Goal: Task Accomplishment & Management: Use online tool/utility

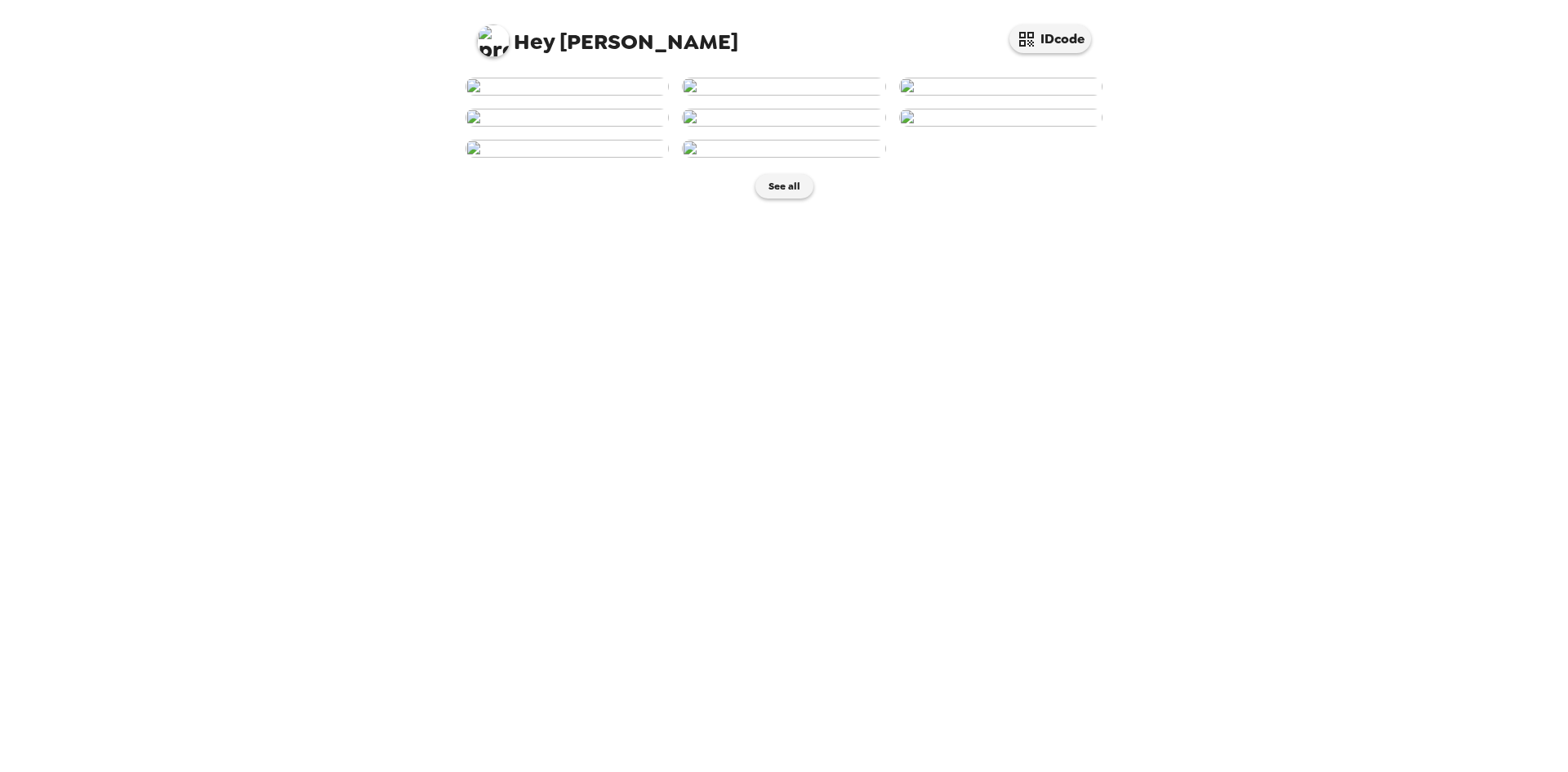
click at [544, 95] on img at bounding box center [567, 87] width 203 height 18
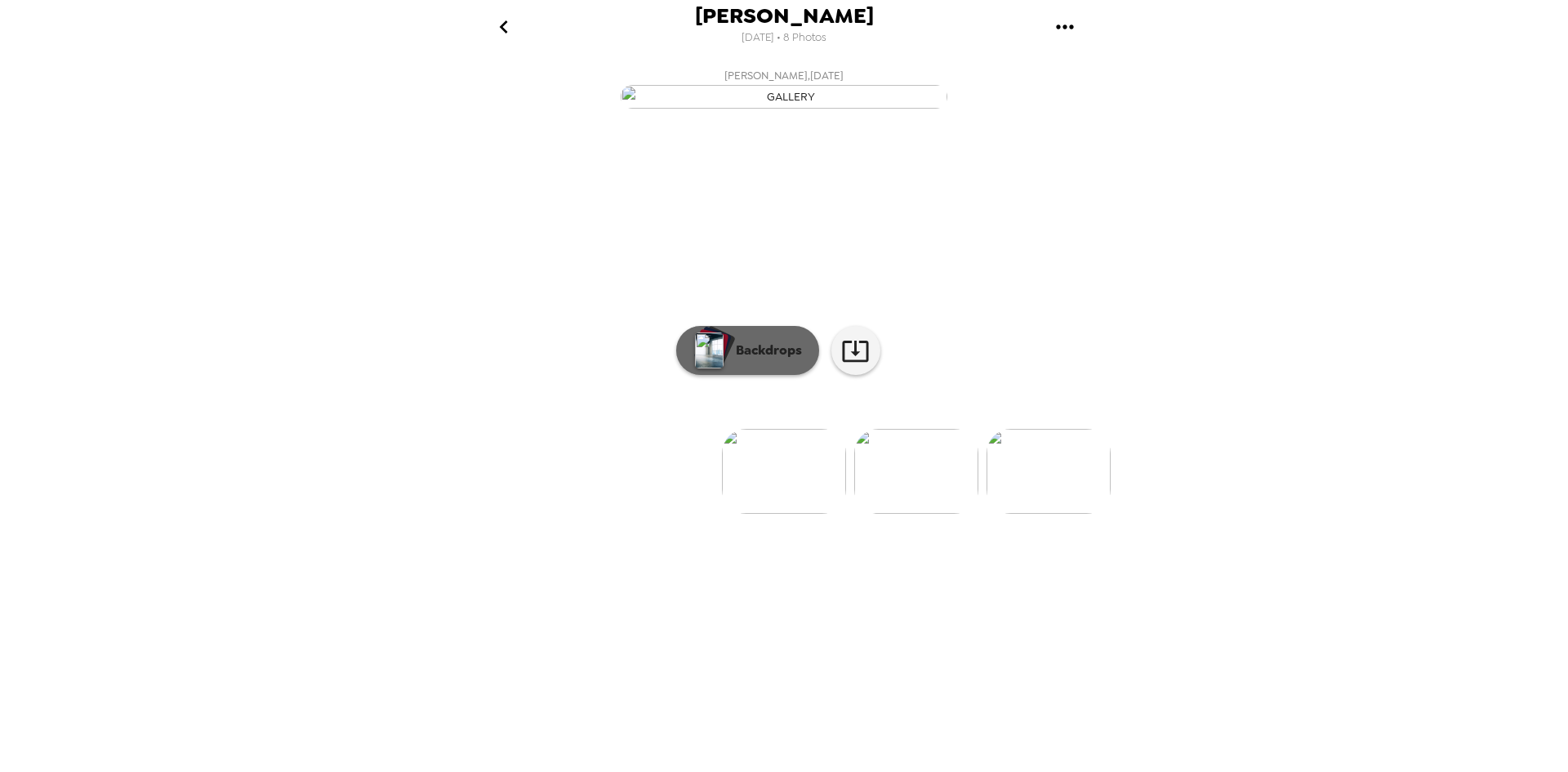
click at [752, 360] on p "Backdrops" at bounding box center [765, 351] width 74 height 20
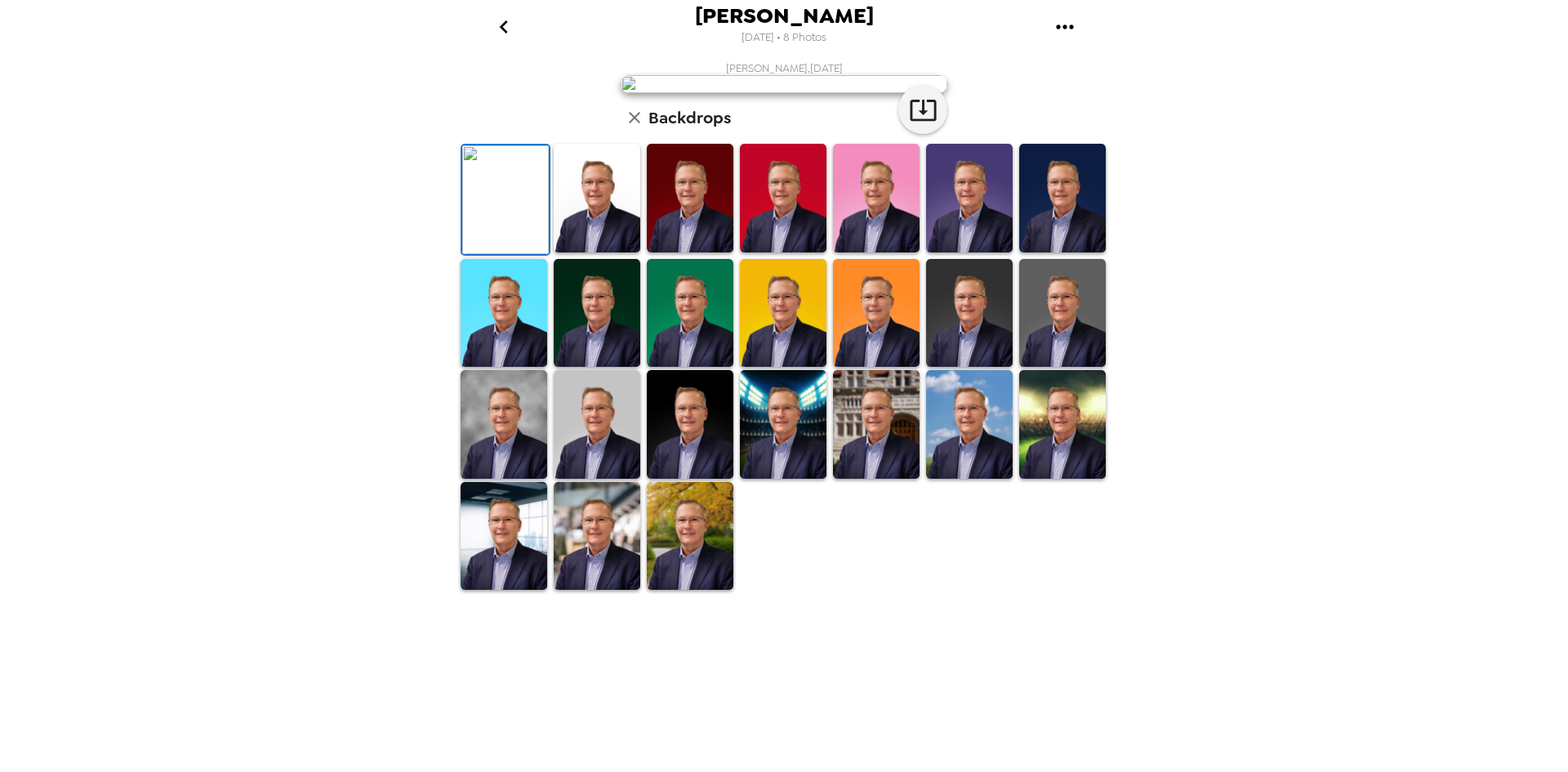
scroll to position [209, 0]
click at [580, 253] on img at bounding box center [597, 198] width 87 height 109
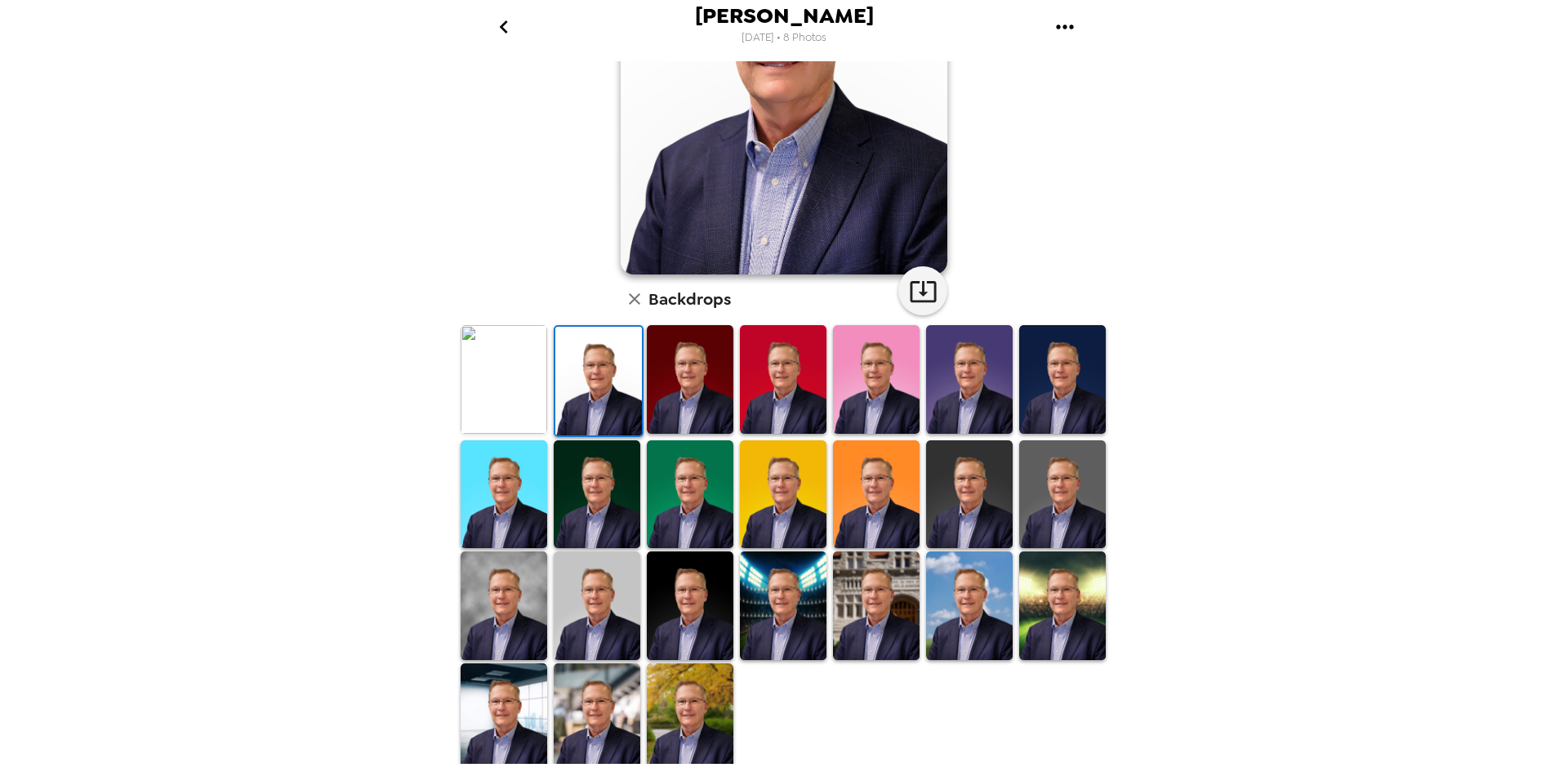
click at [706, 715] on img at bounding box center [691, 717] width 87 height 109
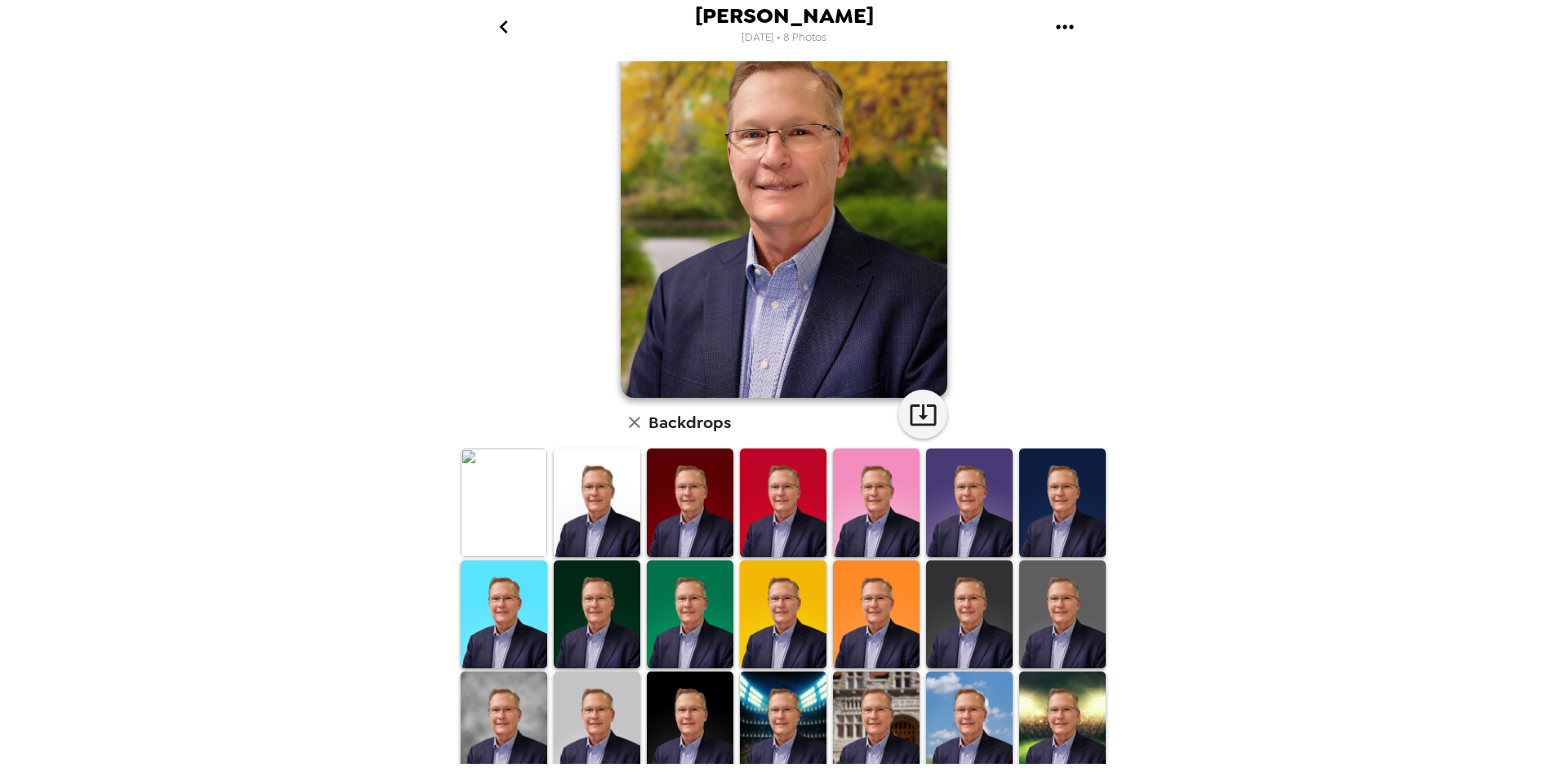
scroll to position [0, 0]
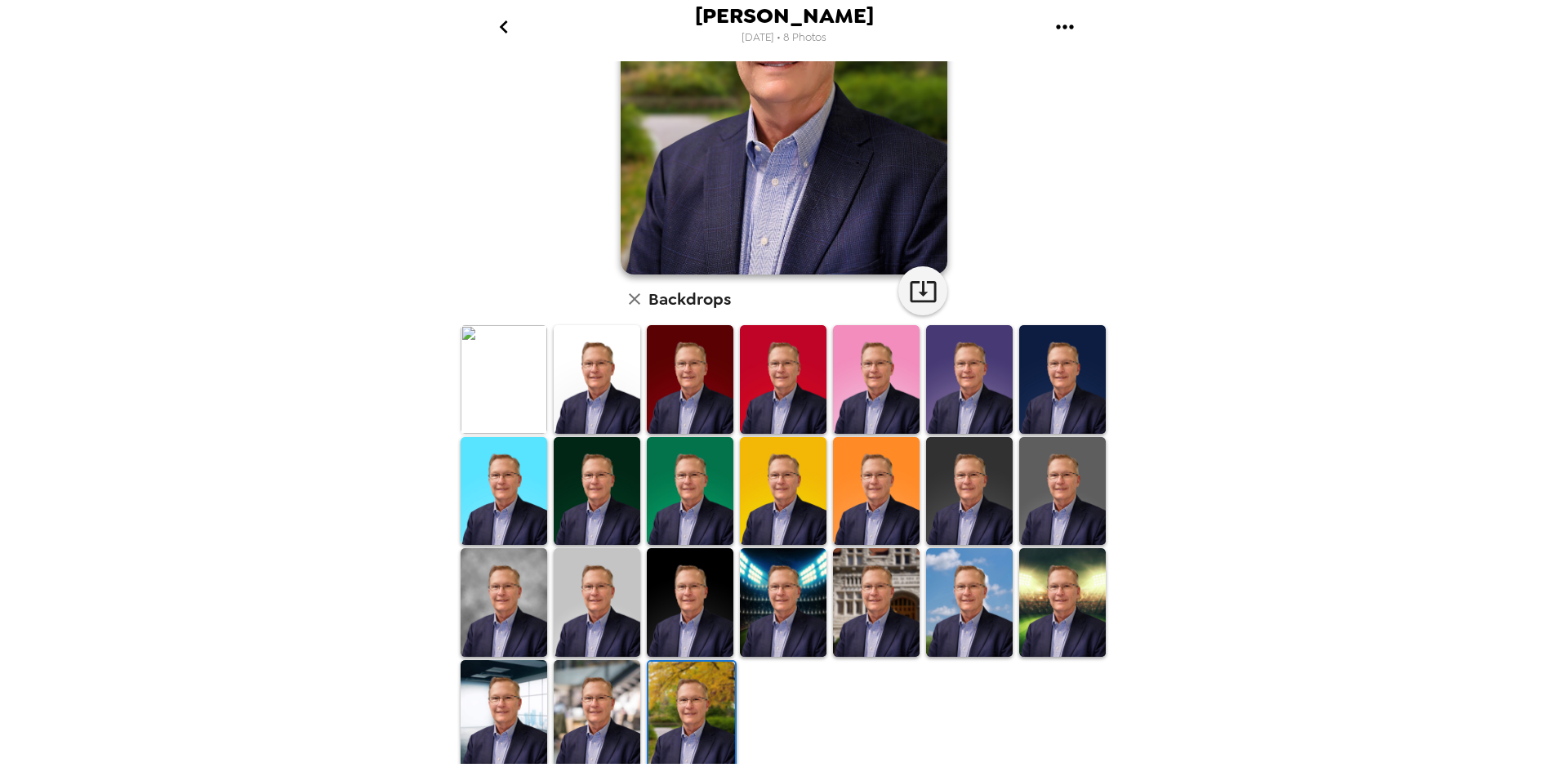
click at [594, 712] on img at bounding box center [597, 715] width 87 height 109
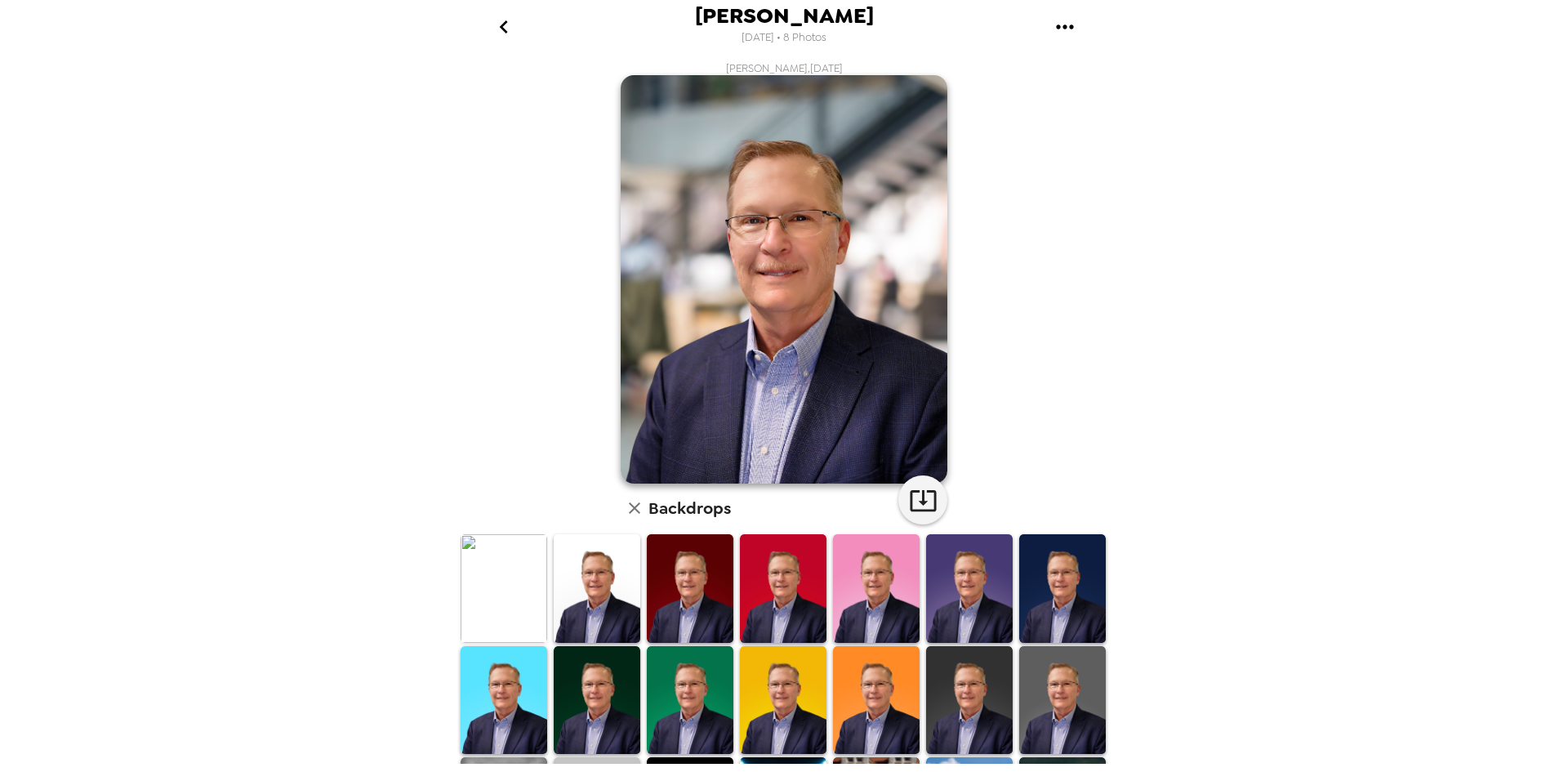
click at [871, 569] on img at bounding box center [877, 589] width 87 height 109
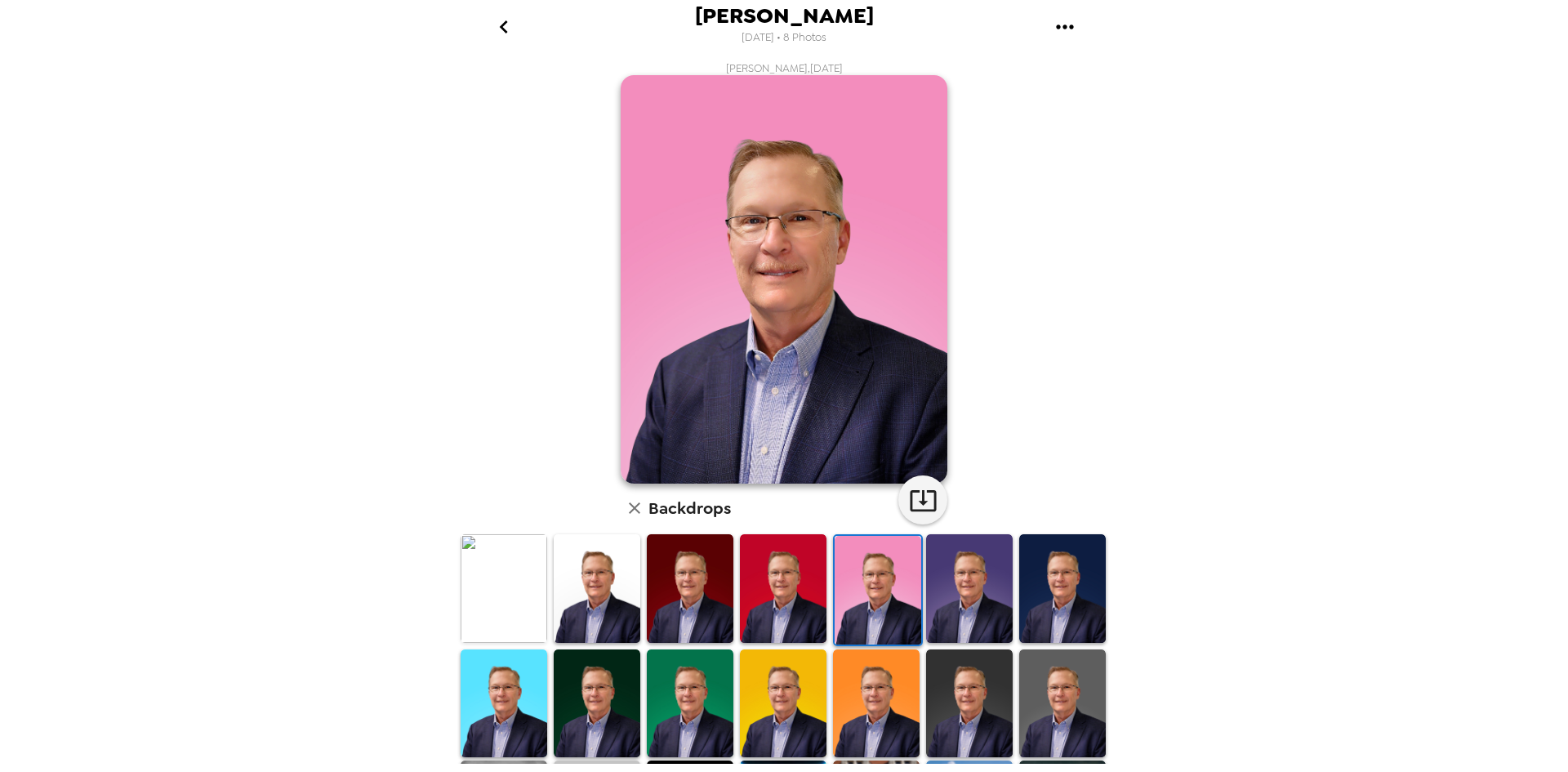
click at [753, 565] on img at bounding box center [783, 589] width 87 height 109
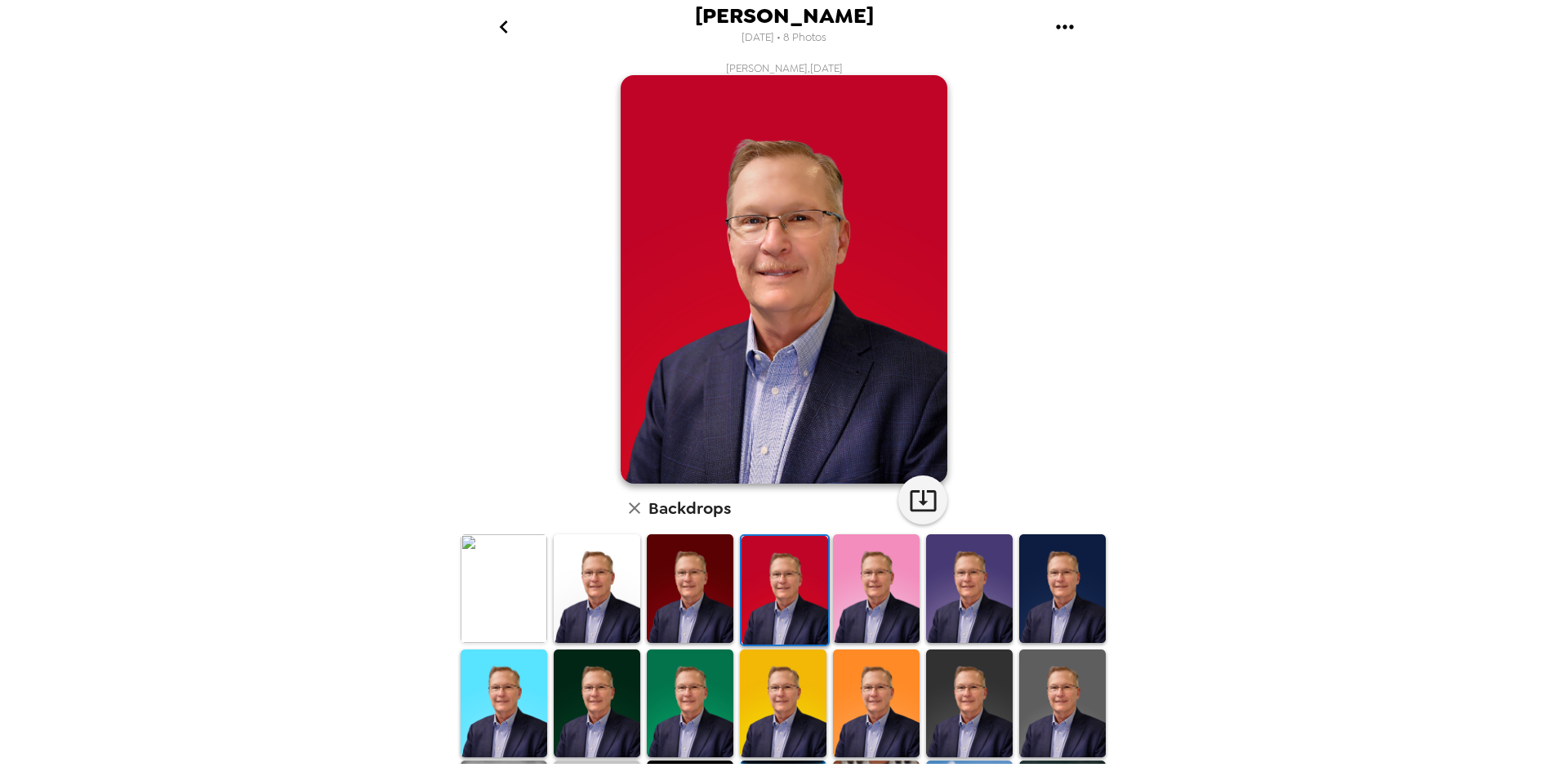
click at [692, 565] on img at bounding box center [691, 589] width 87 height 109
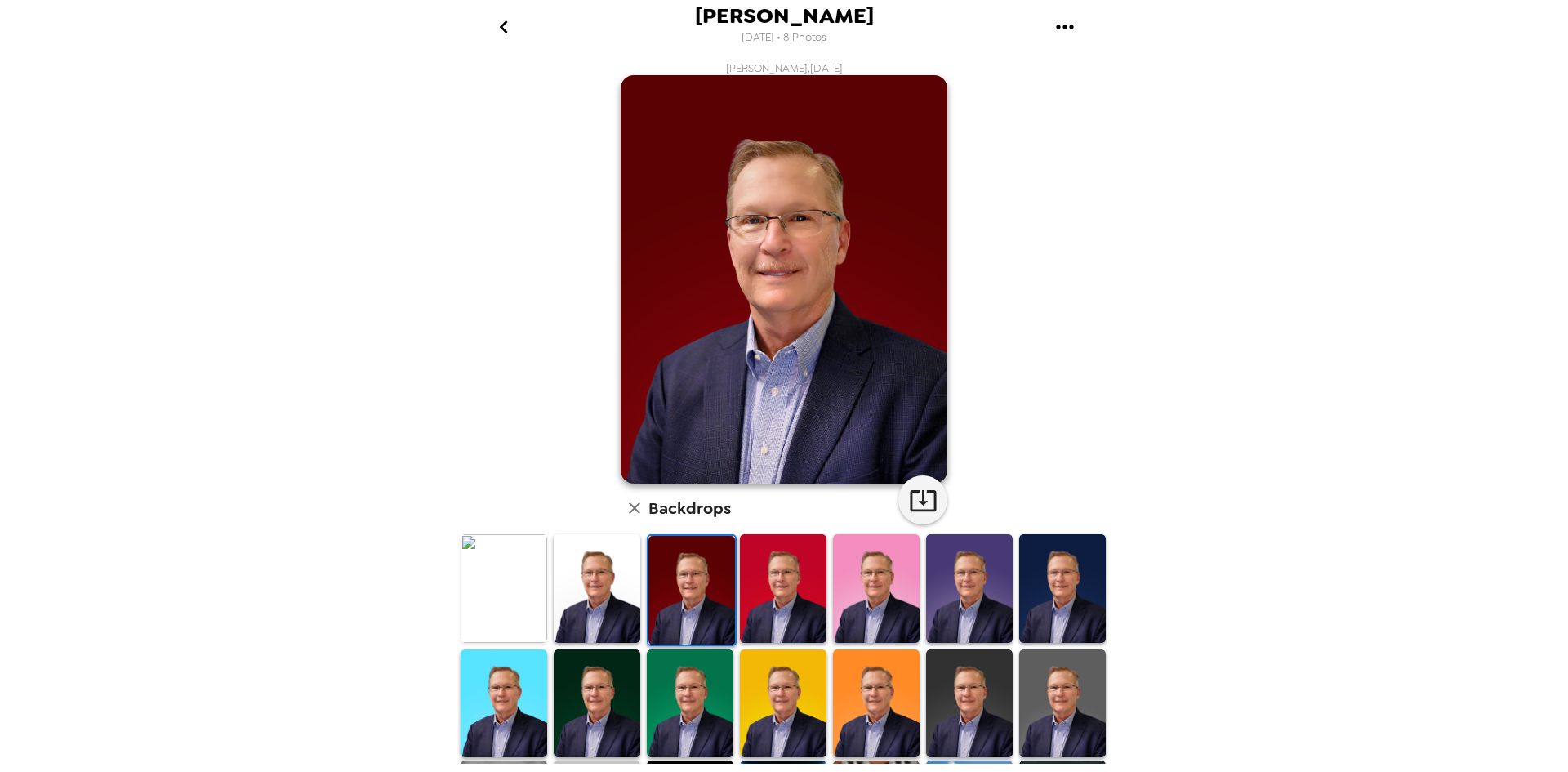
click at [503, 565] on img at bounding box center [504, 589] width 87 height 109
